Goal: Information Seeking & Learning: Learn about a topic

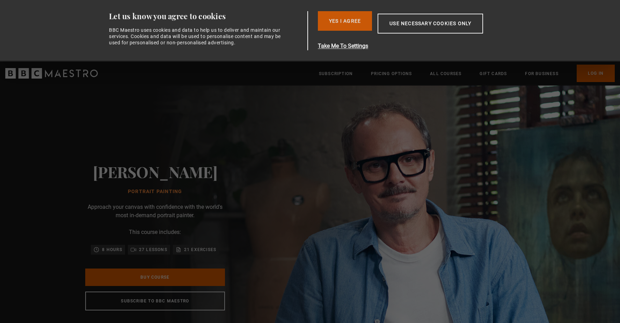
click at [335, 22] on button "Yes I Agree" at bounding box center [345, 21] width 54 height 20
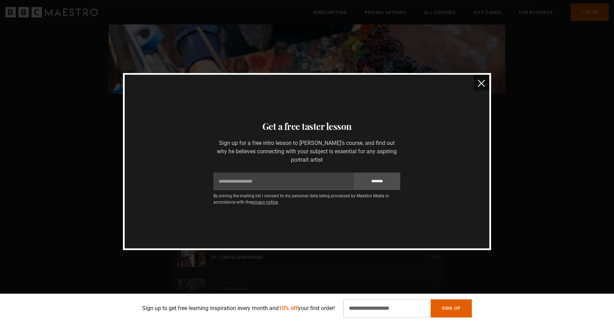
scroll to position [556, 0]
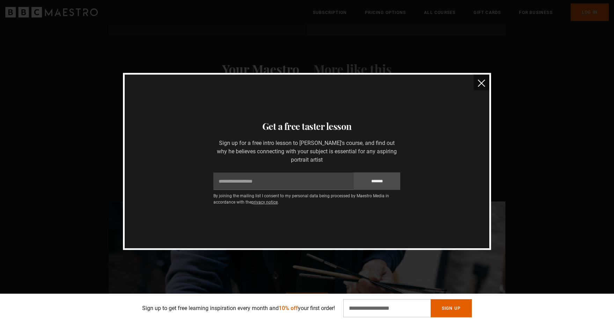
click at [486, 85] on button "close" at bounding box center [482, 83] width 16 height 16
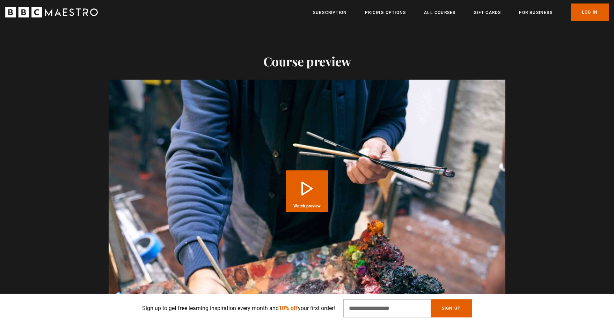
scroll to position [765, 0]
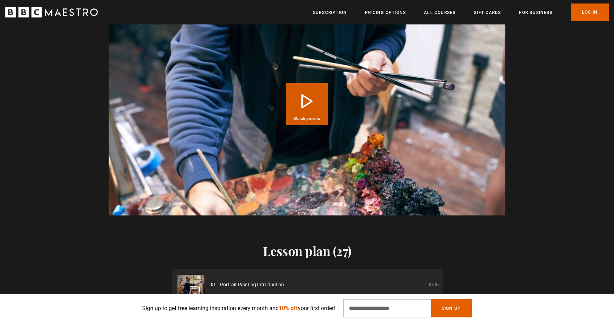
click at [307, 101] on button "Play Course overview for Portrait Painting with Jonathan Yeo Watch preview" at bounding box center [307, 104] width 42 height 42
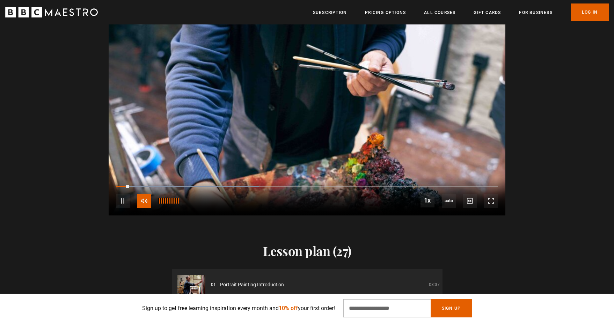
click at [148, 199] on span "Video Player" at bounding box center [144, 201] width 14 height 14
click at [179, 183] on div "10s Skip Back 10 seconds Pause 10s Skip Forward 10 seconds Loaded : 42.06% 0:05…" at bounding box center [307, 196] width 397 height 39
click at [180, 186] on div "Loaded : 42.06% 0:17 0:06" at bounding box center [307, 187] width 382 height 2
click at [232, 186] on div "10s Skip Back 10 seconds Pause 10s Skip Forward 10 seconds Loaded : 65.42% 0:31…" at bounding box center [307, 196] width 397 height 39
click at [235, 185] on div "10s Skip Back 10 seconds Pause 10s Skip Forward 10 seconds Loaded : 70.09% 0:31…" at bounding box center [307, 196] width 397 height 39
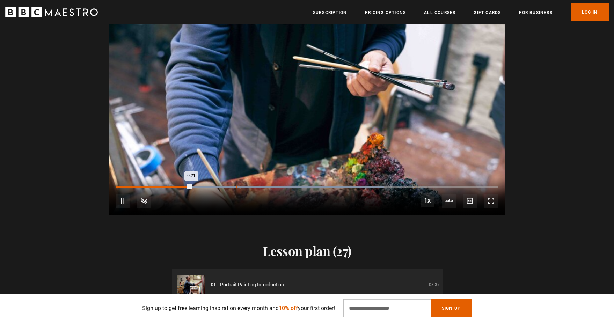
click at [236, 186] on div "0:33" at bounding box center [236, 187] width 1 height 2
click at [324, 186] on div "10s Skip Back 10 seconds Pause 10s Skip Forward 10 seconds Loaded : 93.46% 0:58…" at bounding box center [307, 196] width 397 height 39
click at [380, 186] on div "1:13" at bounding box center [380, 187] width 1 height 2
click at [409, 186] on div "1:21" at bounding box center [408, 187] width 1 height 2
click at [437, 186] on div "1:29" at bounding box center [437, 187] width 1 height 2
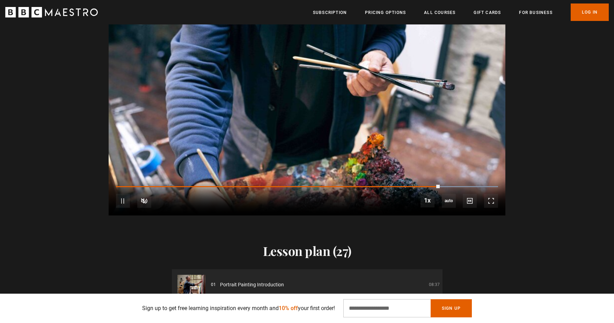
click at [470, 183] on div "10s Skip Back 10 seconds Pause 10s Skip Forward 10 seconds Loaded : 100.00% 1:2…" at bounding box center [307, 196] width 397 height 39
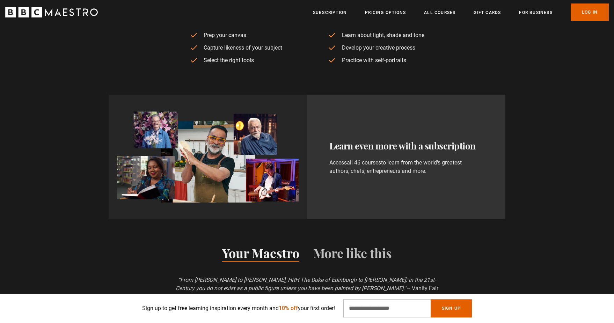
scroll to position [365, 0]
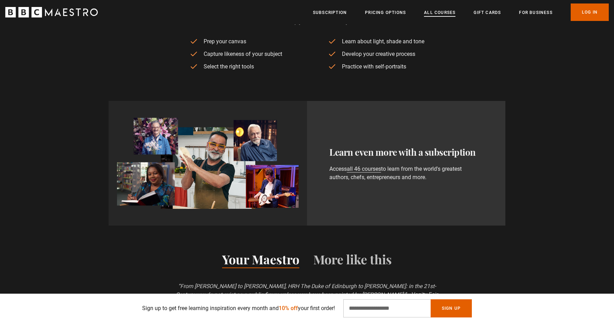
click at [438, 12] on link "All Courses" at bounding box center [439, 12] width 31 height 7
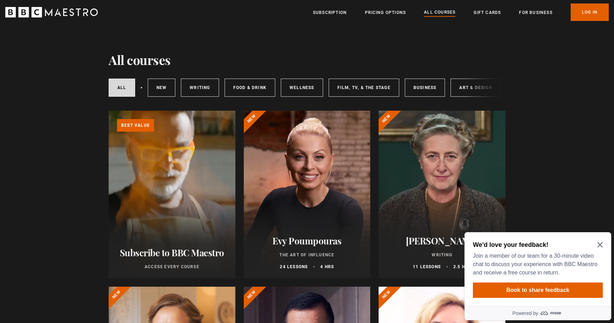
click at [599, 244] on icon "Close Maze Prompt" at bounding box center [600, 245] width 6 height 6
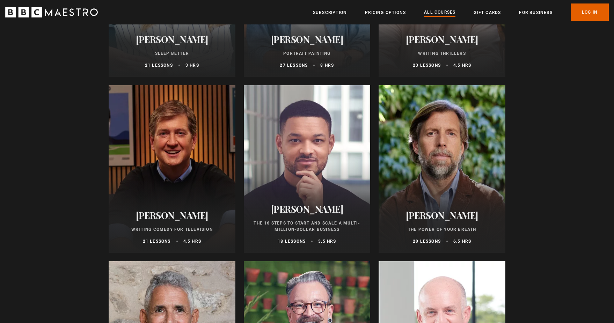
scroll to position [758, 0]
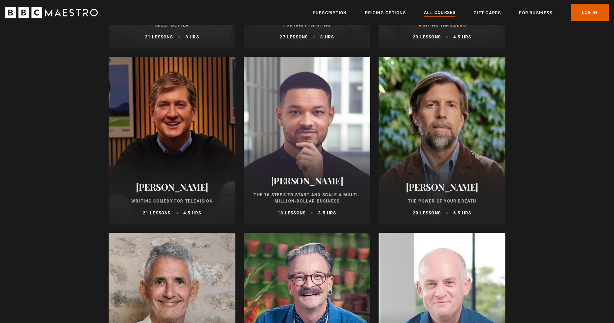
click at [447, 133] on div at bounding box center [442, 141] width 127 height 168
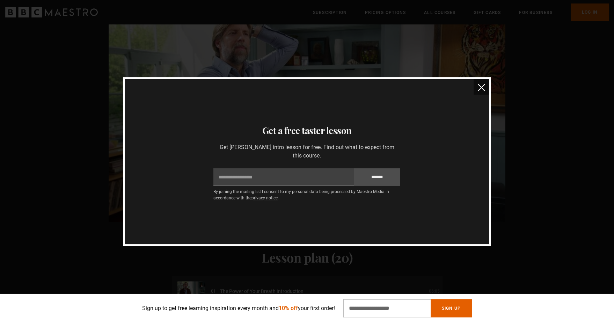
scroll to position [769, 0]
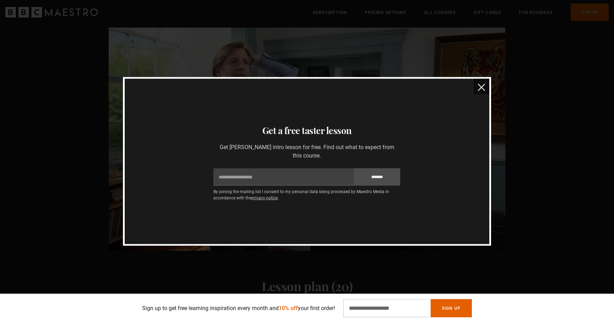
click at [483, 93] on button "close" at bounding box center [482, 87] width 16 height 16
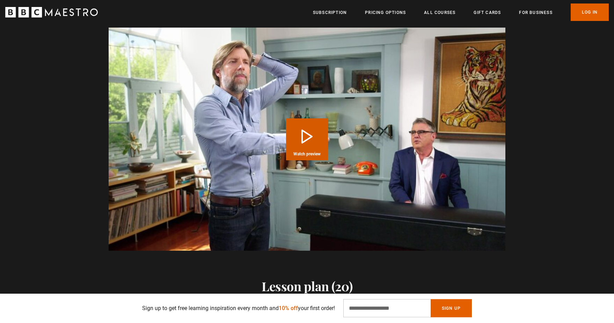
scroll to position [0, 92]
click at [304, 137] on button "Play Course overview for The Power of Your Breath with [PERSON_NAME] Watch prev…" at bounding box center [307, 139] width 42 height 42
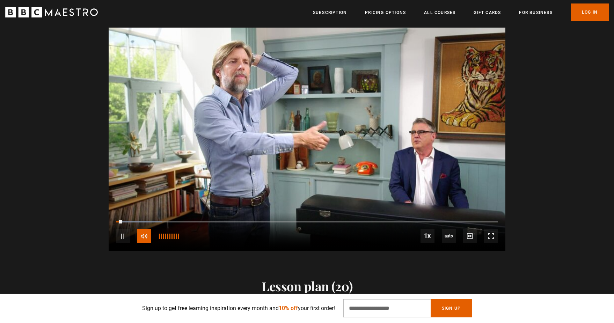
click at [144, 235] on span "Video Player" at bounding box center [144, 236] width 14 height 14
click at [173, 221] on div "Loaded : 18.07% 0:12 0:12" at bounding box center [307, 222] width 382 height 2
click at [225, 221] on div "0:23" at bounding box center [225, 222] width 1 height 2
click at [279, 221] on div "0:35" at bounding box center [279, 222] width 1 height 2
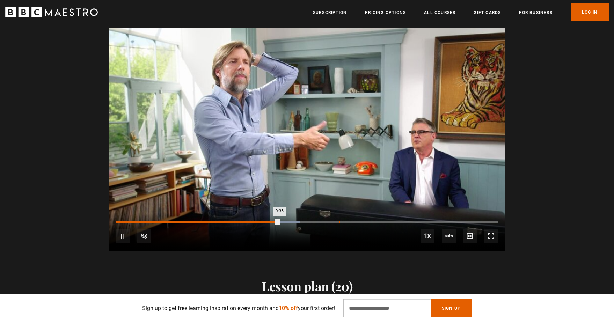
click at [339, 221] on div "Loaded : 48.19% 0:48 0:35" at bounding box center [307, 222] width 382 height 2
click at [389, 221] on div "Loaded : 60.24% 0:59 0:48" at bounding box center [307, 222] width 382 height 2
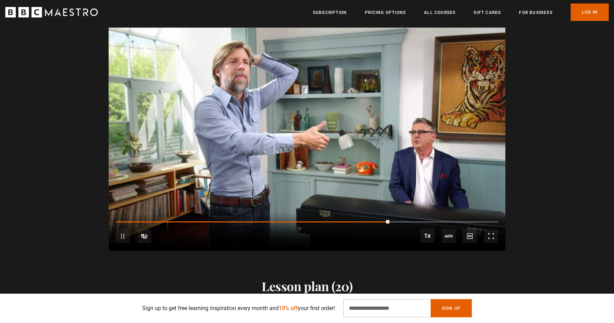
scroll to position [0, 183]
click at [452, 218] on div "10s Skip Back 10 seconds Pause 10s Skip Forward 10 seconds Loaded : 72.29% 0:59…" at bounding box center [307, 231] width 397 height 39
